Goal: Obtain resource: Download file/media

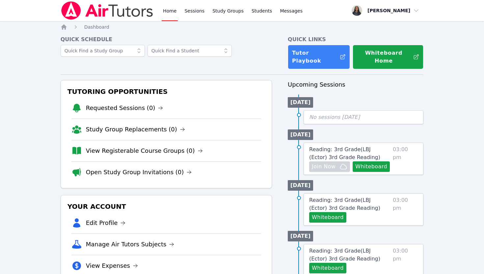
scroll to position [9, 0]
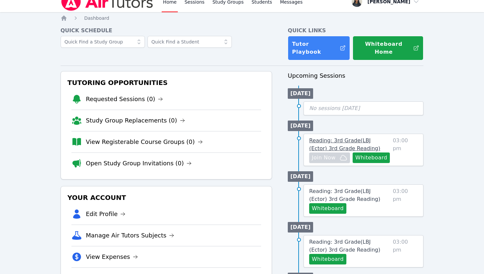
click at [319, 137] on span "Reading: 3rd Grade ( LBJ (Ector) 3rd Grade Reading )" at bounding box center [344, 144] width 71 height 14
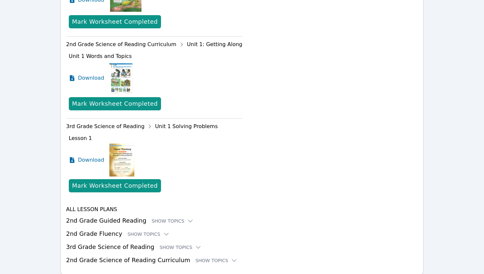
scroll to position [444, 0]
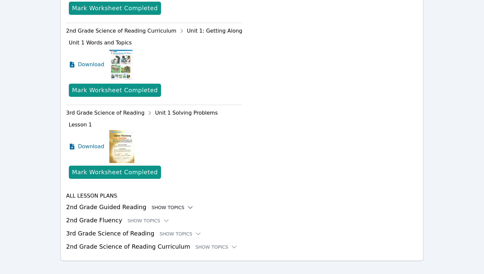
click at [187, 204] on icon at bounding box center [190, 207] width 7 height 7
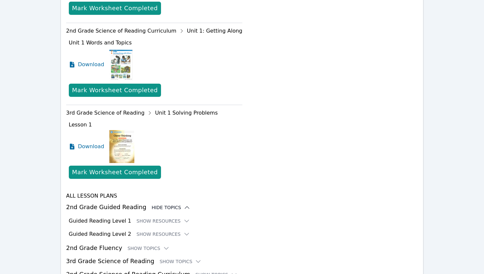
scroll to position [469, 0]
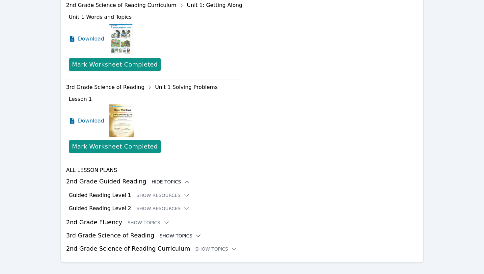
click at [195, 233] on icon at bounding box center [198, 236] width 7 height 7
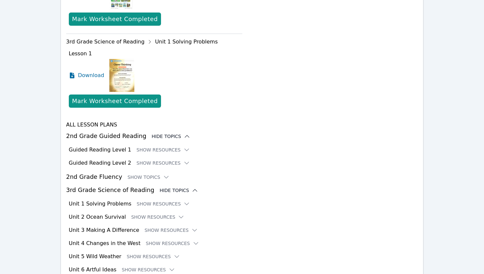
scroll to position [543, 0]
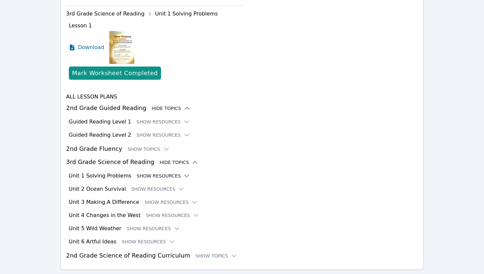
click at [185, 175] on icon at bounding box center [187, 176] width 4 height 2
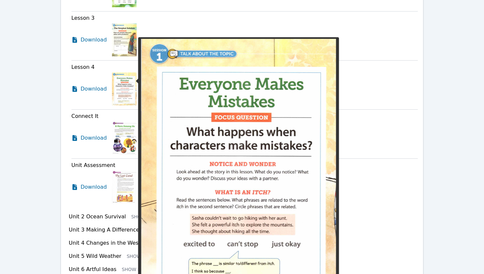
scroll to position [851, 0]
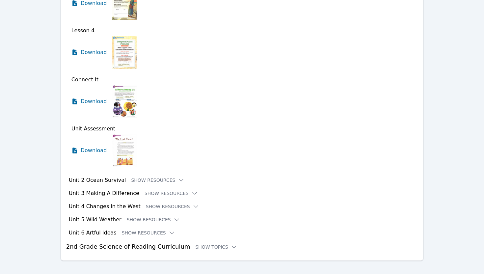
click at [138, 242] on h3 "2nd Grade Science of Reading Curriculum Show Topics" at bounding box center [242, 246] width 352 height 9
click at [218, 244] on div "Show Topics" at bounding box center [216, 247] width 42 height 7
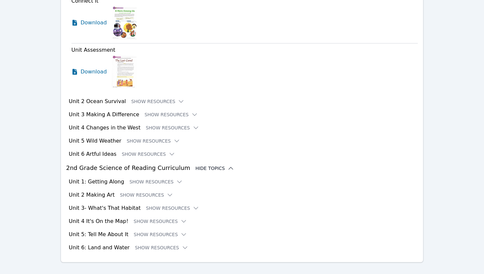
scroll to position [932, 0]
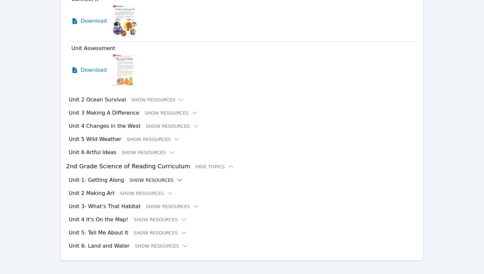
click at [176, 177] on icon at bounding box center [179, 180] width 7 height 7
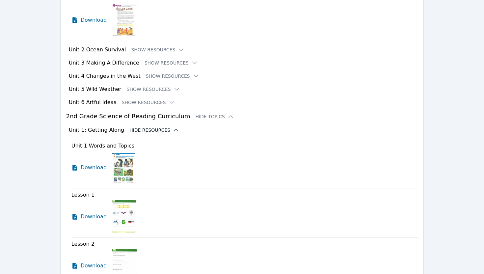
scroll to position [1009, 0]
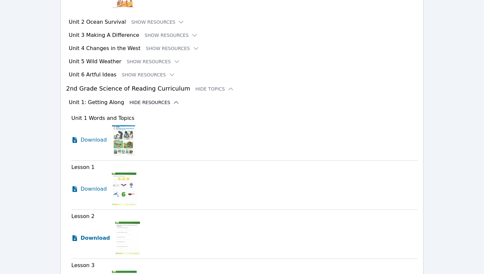
click at [96, 234] on span "Download" at bounding box center [95, 238] width 29 height 8
